Goal: Check status: Check status

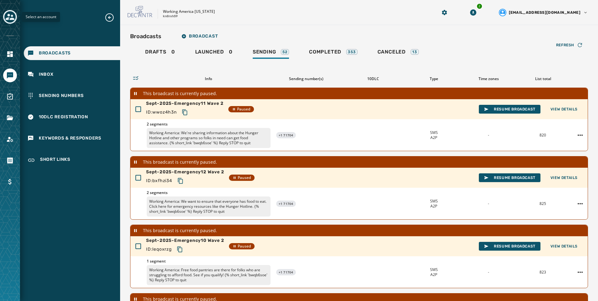
click at [8, 22] on div "Toggle account select drawer" at bounding box center [9, 16] width 11 height 11
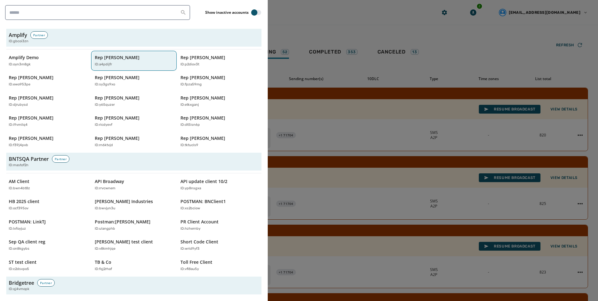
click at [128, 61] on div "Rep [PERSON_NAME] ID: a4pdijfr" at bounding box center [131, 60] width 72 height 13
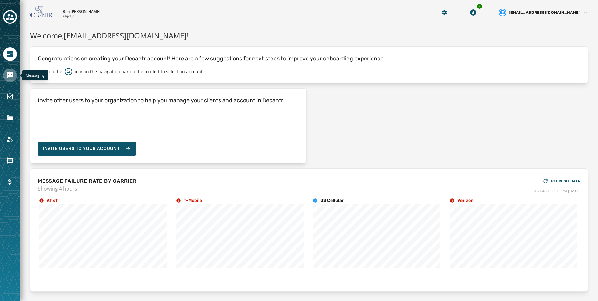
click at [8, 79] on icon "Navigate to Messaging" at bounding box center [10, 76] width 8 height 8
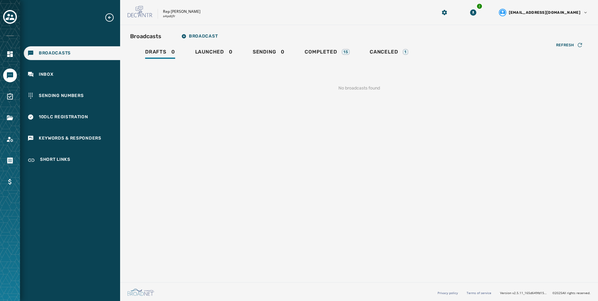
click at [355, 57] on div "Drafts 0 Launched 0 Sending 0 Completed 15 Canceled 1" at bounding box center [359, 53] width 458 height 14
click at [428, 47] on div "Drafts 0 Launched 0 Sending 0 Completed 15 Canceled 1" at bounding box center [359, 53] width 458 height 14
click at [377, 62] on div "Refresh No broadcasts found" at bounding box center [359, 80] width 458 height 41
click at [390, 50] on span "Canceled" at bounding box center [384, 52] width 28 height 6
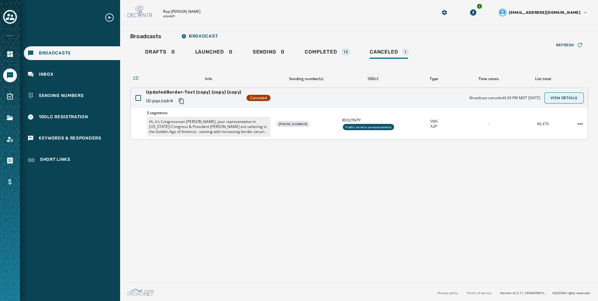
click at [576, 99] on span "View Details" at bounding box center [563, 97] width 27 height 5
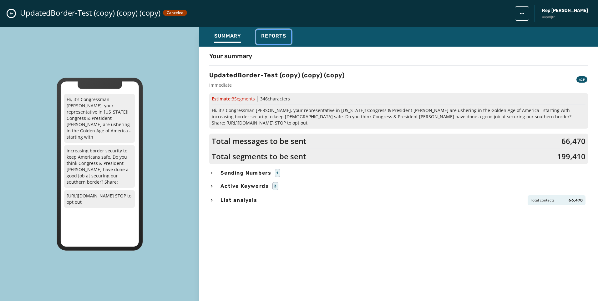
click at [276, 36] on span "Reports" at bounding box center [273, 36] width 25 height 6
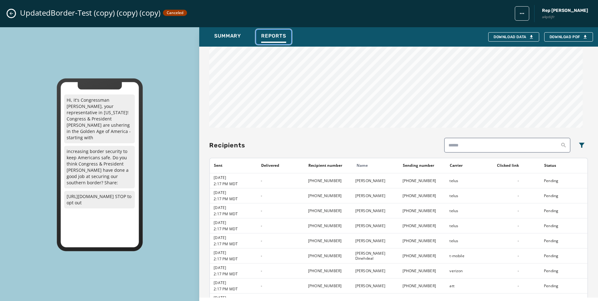
scroll to position [438, 0]
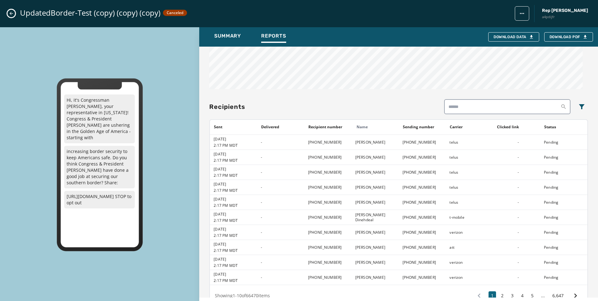
click at [15, 13] on button "Close admin drawer" at bounding box center [12, 14] width 8 height 8
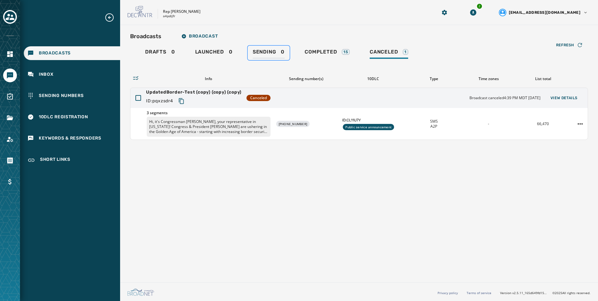
click at [281, 52] on div "Sending 0" at bounding box center [269, 54] width 32 height 10
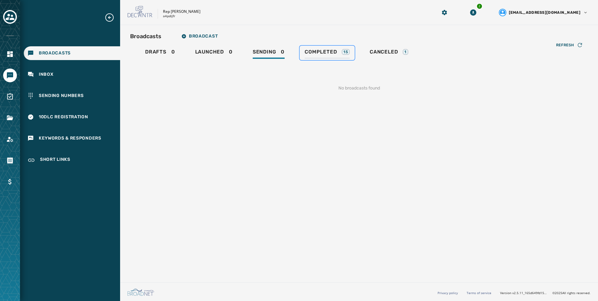
click at [350, 57] on link "Completed 15" at bounding box center [326, 53] width 55 height 14
